Goal: Find specific page/section: Locate a particular part of the current website

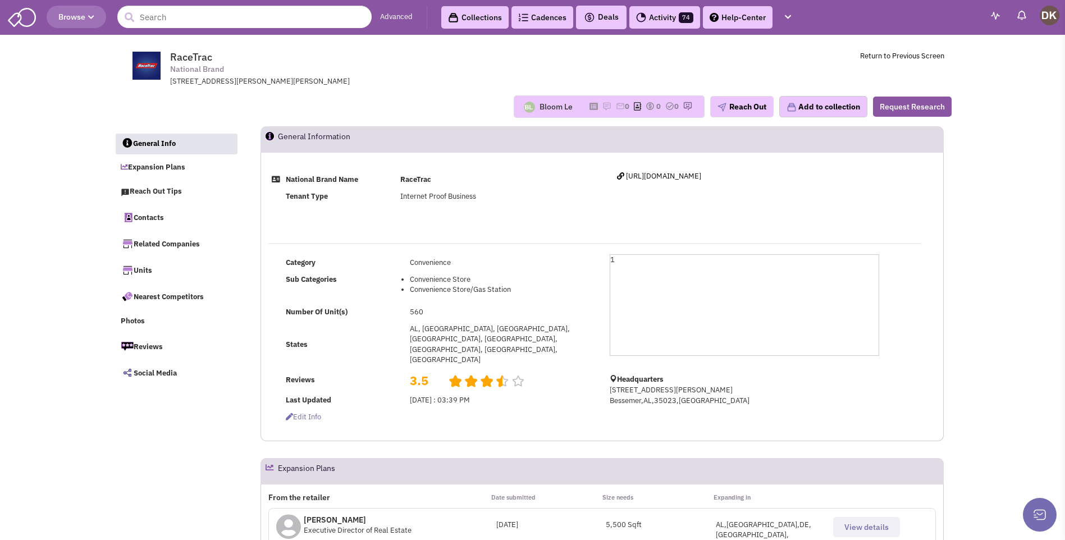
select select
click at [602, 107] on img at bounding box center [606, 106] width 9 height 9
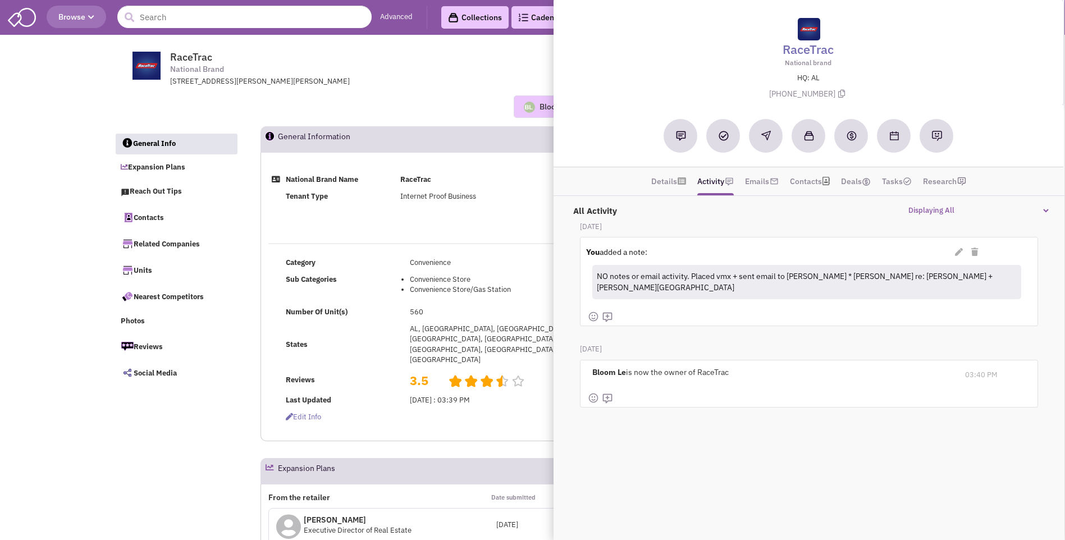
click at [443, 97] on div "Bloom Le No note found! 0 0 0 Reach Out Add to collection" at bounding box center [533, 106] width 852 height 22
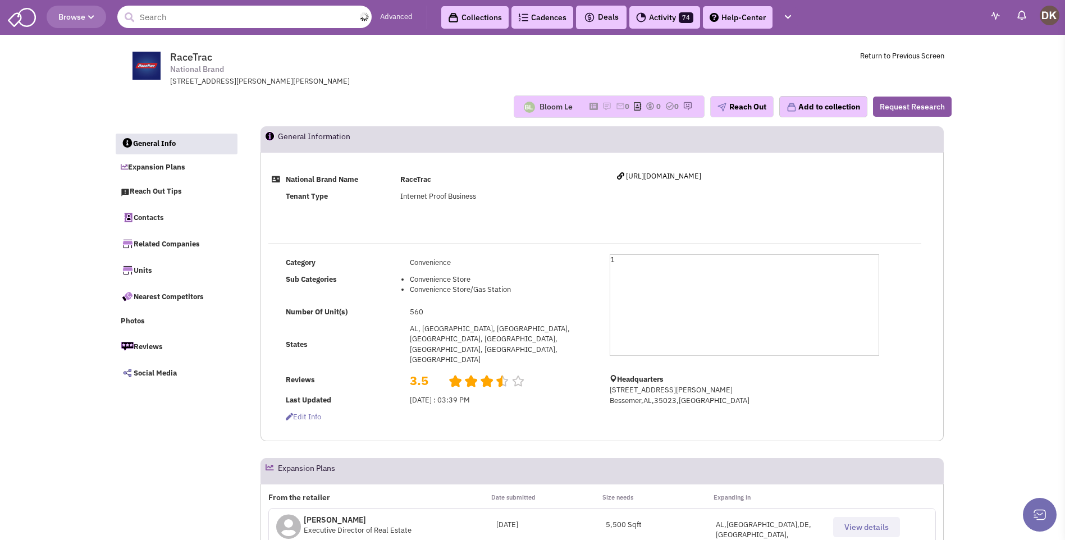
click at [191, 17] on input "text" at bounding box center [244, 17] width 254 height 22
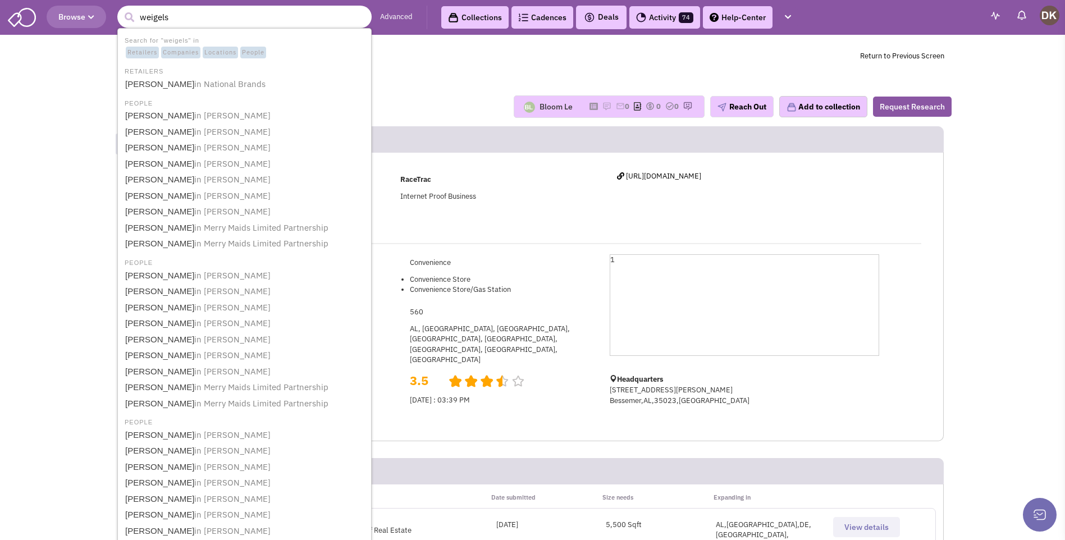
type input "weigels'"
click at [167, 91] on link "[PERSON_NAME] in National Brands" at bounding box center [246, 84] width 248 height 15
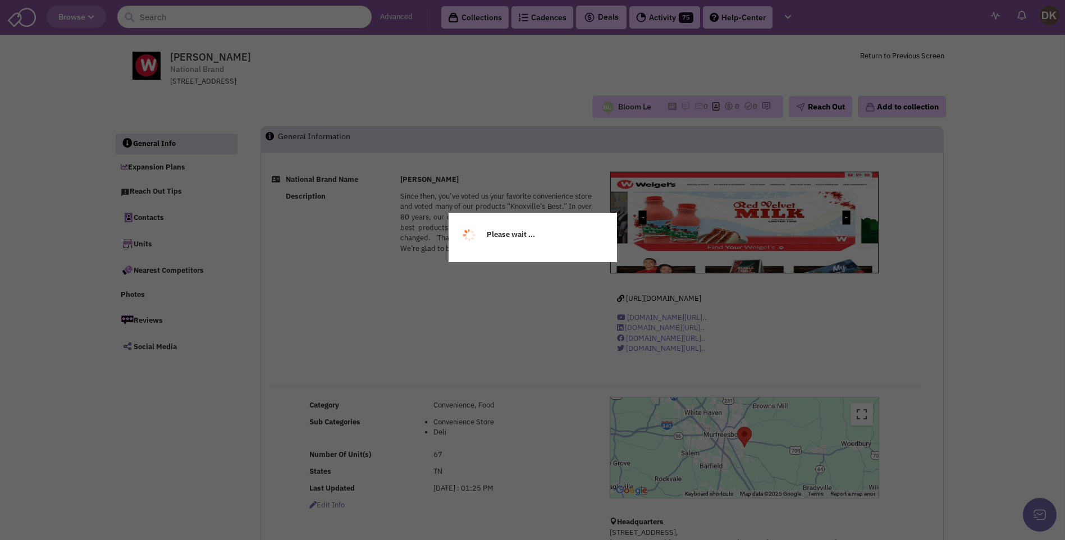
select select
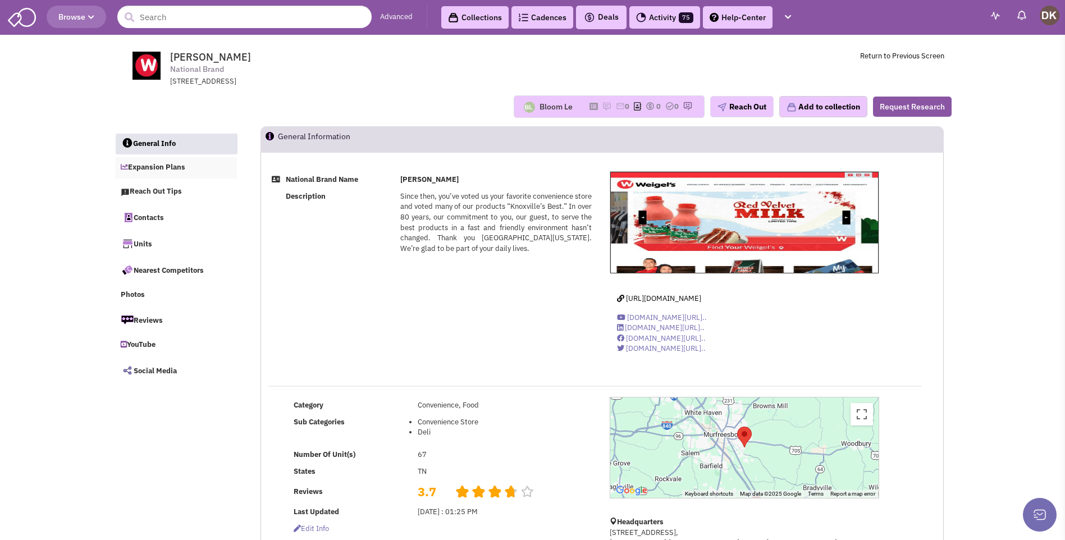
click at [159, 170] on link "Expansion Plans" at bounding box center [176, 167] width 122 height 21
click at [167, 190] on link "Reach Out Tips" at bounding box center [176, 191] width 122 height 21
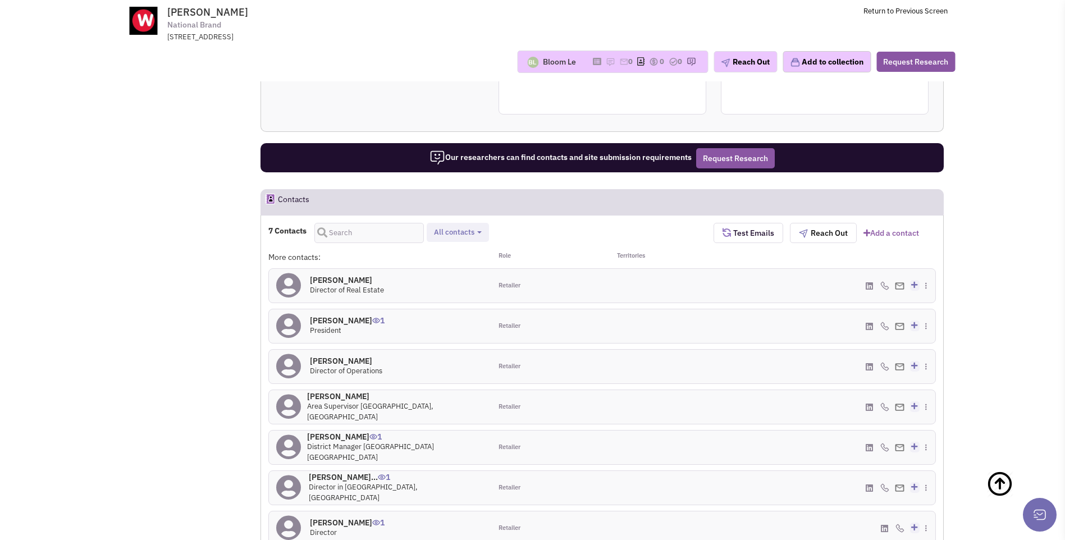
scroll to position [669, 0]
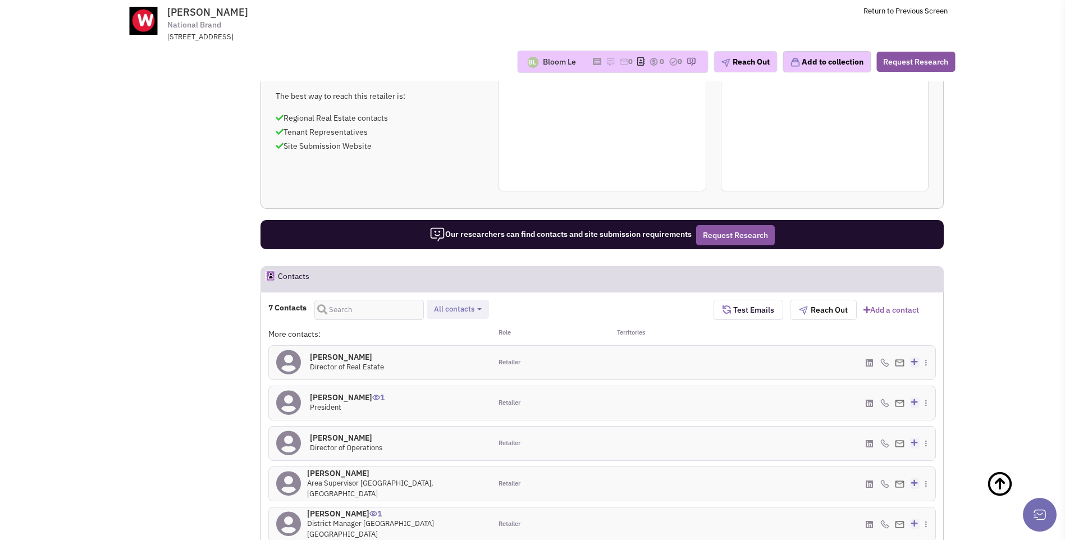
click at [288, 365] on icon at bounding box center [288, 362] width 25 height 25
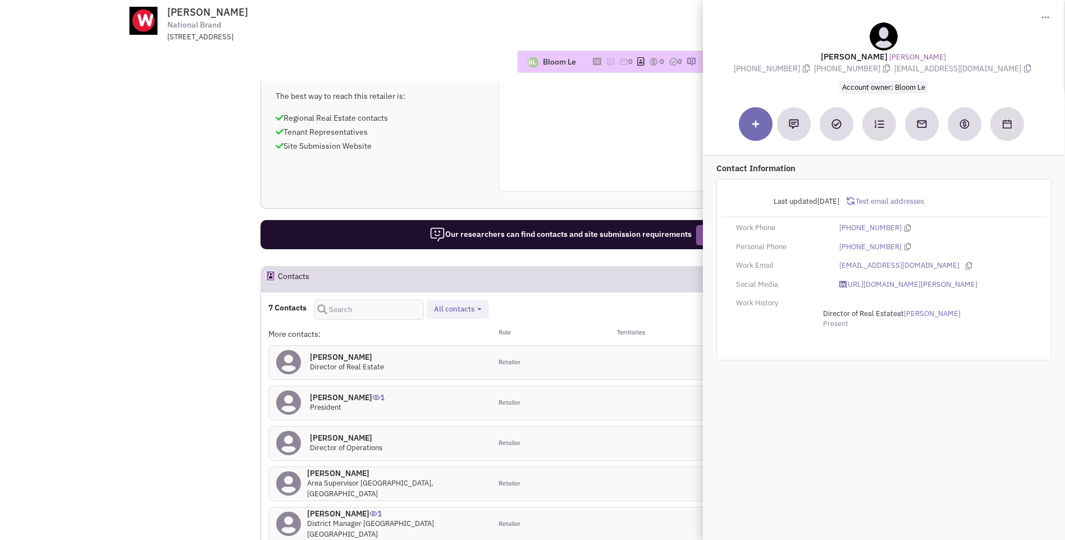
drag, startPoint x: 840, startPoint y: 54, endPoint x: 1014, endPoint y: 66, distance: 174.4
click at [1014, 66] on div "[PERSON_NAME] [PHONE_NUMBER] [PHONE_NUMBER] [EMAIL_ADDRESS][DOMAIN_NAME] Accoun…" at bounding box center [883, 57] width 350 height 71
copy div "[PERSON_NAME] [PHONE_NUMBER] [PHONE_NUMBER] [EMAIL_ADDRESS][DOMAIN_NAME] Accoun…"
click at [794, 127] on img at bounding box center [794, 124] width 10 height 10
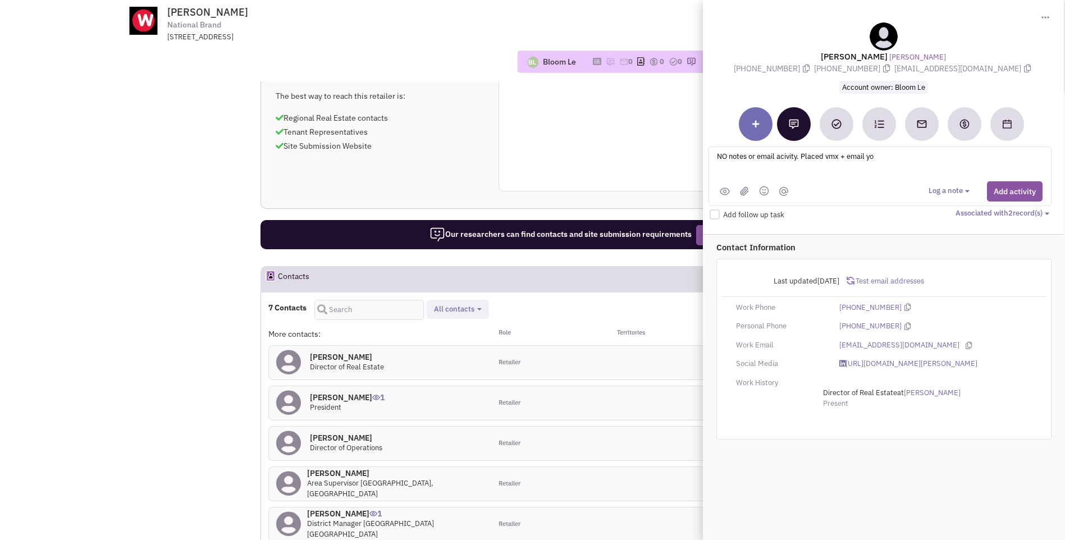
click at [847, 161] on textarea "NO notes or email acivity. Placed vmx + email yo" at bounding box center [855, 165] width 278 height 31
click at [901, 155] on textarea "NO notes or email activity. Placed vmx + sent email yo" at bounding box center [855, 165] width 278 height 31
type textarea "NO notes or email activity. Placed vmx + sent email to Travis Henegar"
click at [1018, 196] on button "Add activity" at bounding box center [1015, 191] width 56 height 20
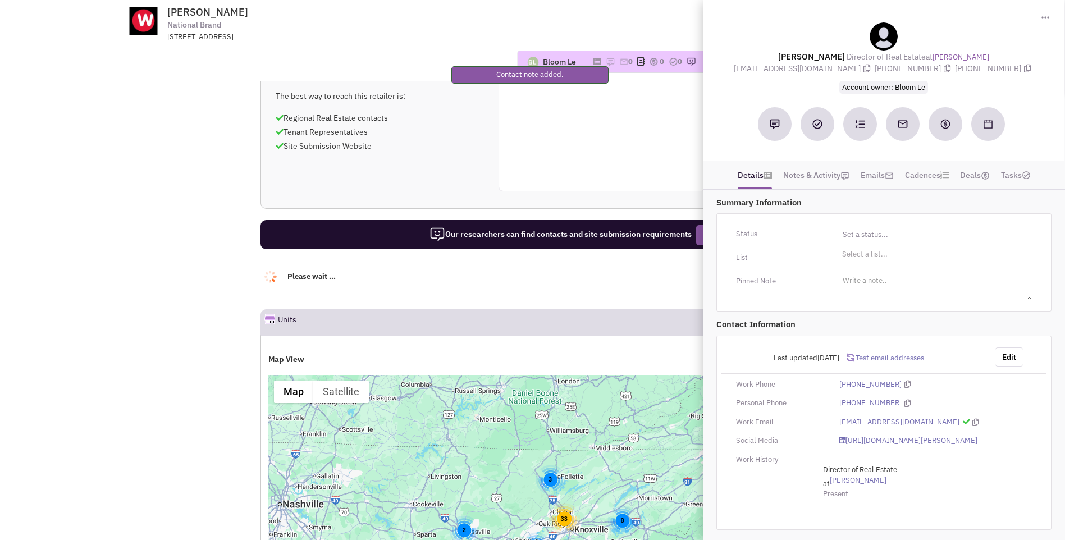
select select
